Goal: Find specific page/section: Find specific page/section

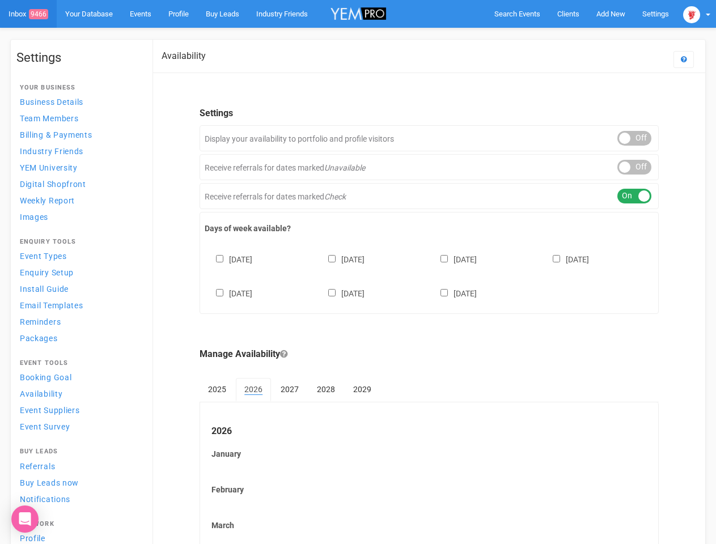
click at [358, 272] on div "[DATE] [DATE] [DATE] [DATE] [DATE] [DATE] [DATE]" at bounding box center [429, 271] width 449 height 68
click at [517, 14] on span "Search Events" at bounding box center [517, 14] width 46 height 8
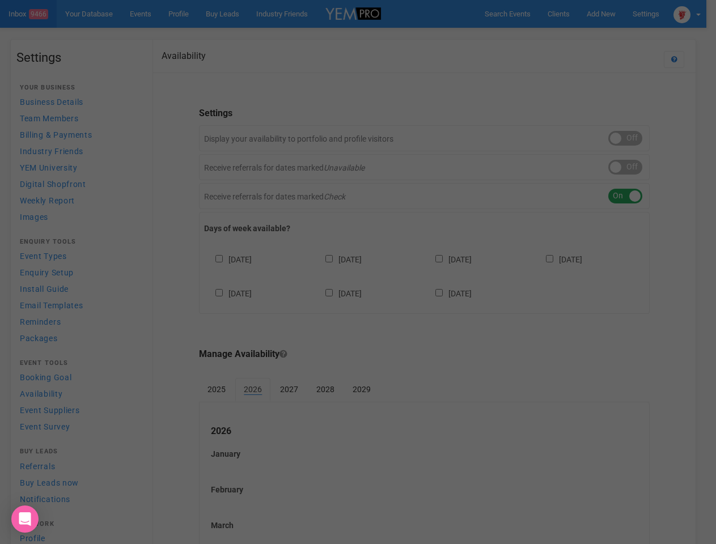
click at [584, 36] on body "Search Events Clients Add New New Client New Event New Enquiry Settings [GEOGRA…" at bounding box center [358, 470] width 716 height 941
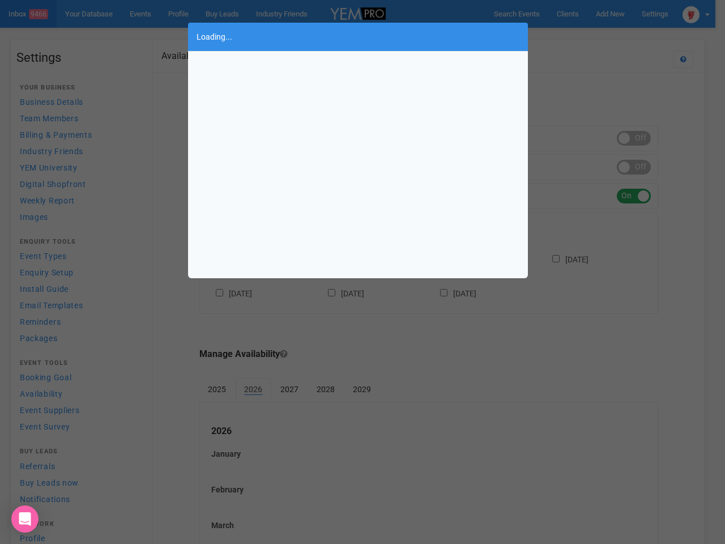
click at [696, 14] on div "Loading..." at bounding box center [362, 272] width 725 height 544
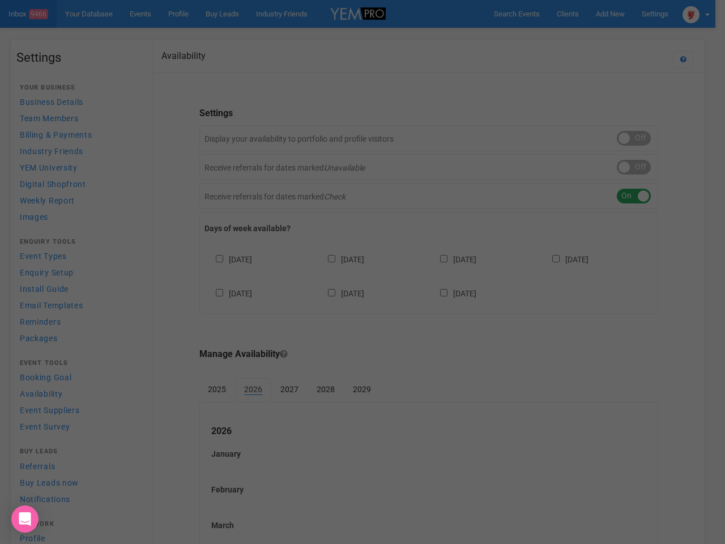
click at [634, 138] on div "Loading..." at bounding box center [362, 272] width 725 height 544
click at [634, 167] on div at bounding box center [362, 272] width 725 height 544
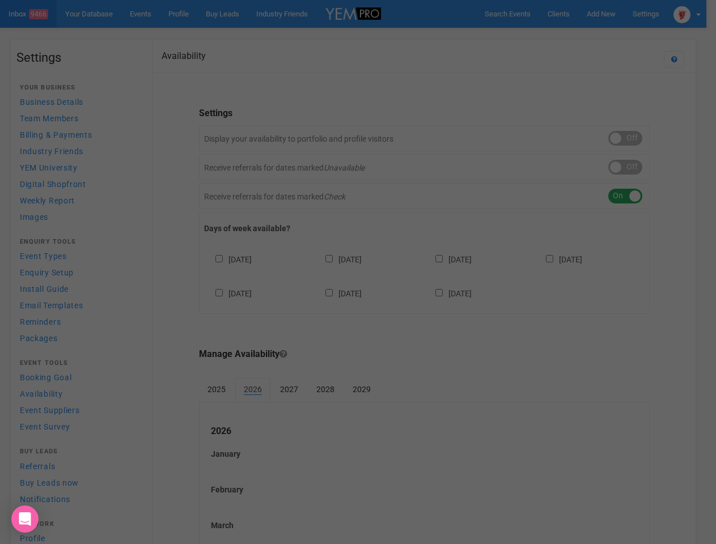
click at [634, 196] on div "ON OFF" at bounding box center [625, 196] width 34 height 15
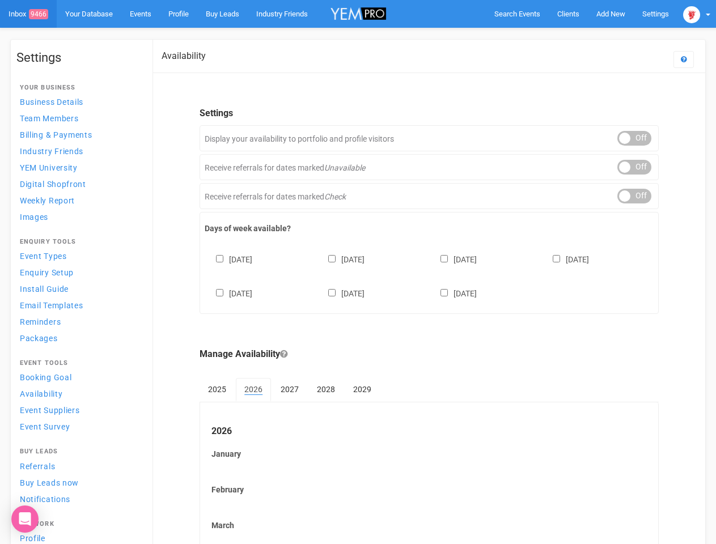
click at [429, 275] on div "[DATE] [DATE] [DATE] [DATE] [DATE] [DATE] [DATE]" at bounding box center [429, 271] width 449 height 68
